Goal: Information Seeking & Learning: Check status

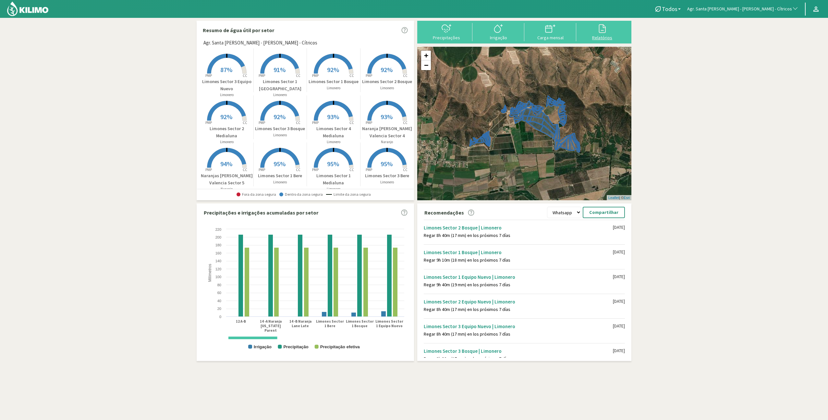
click at [591, 34] on button "Relatórios" at bounding box center [602, 31] width 52 height 17
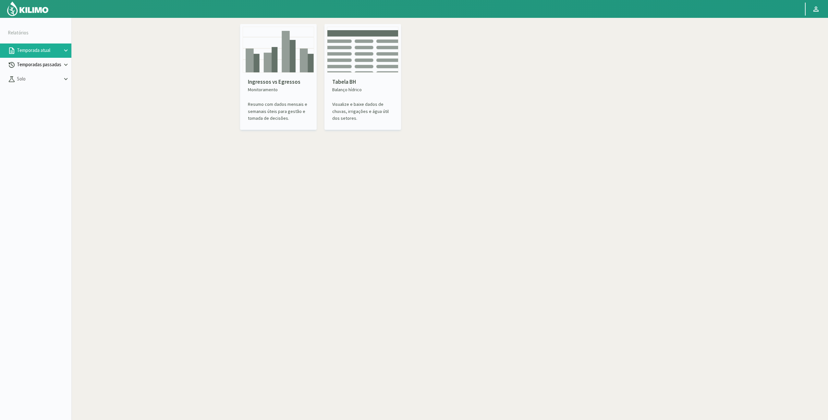
click at [26, 70] on button "Temporadas passadas" at bounding box center [35, 65] width 71 height 14
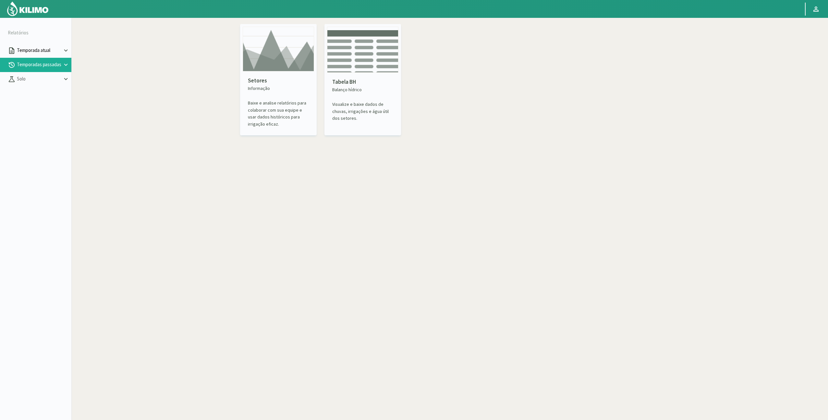
click at [36, 47] on p "Temporada atual" at bounding box center [39, 50] width 47 height 7
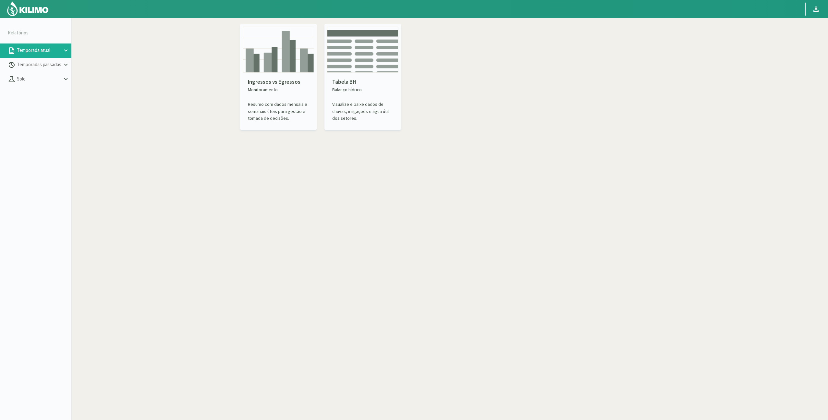
click at [342, 90] on p "Balanço hídrico" at bounding box center [362, 89] width 61 height 7
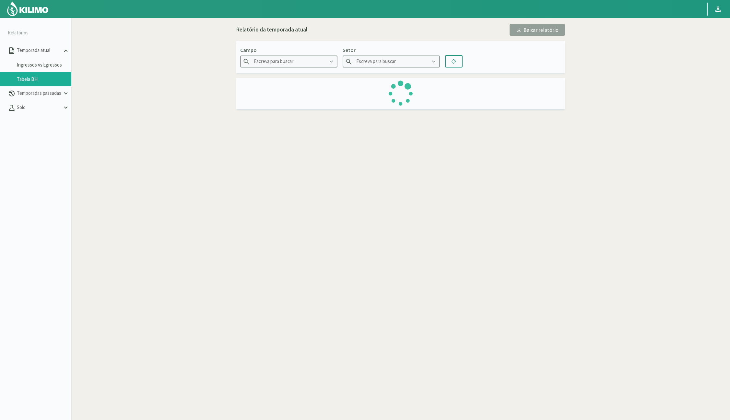
type input "Agr. Huertos de [GEOGRAPHIC_DATA]"
type input "C1.1 Cir Larry"
